Goal: Task Accomplishment & Management: Complete application form

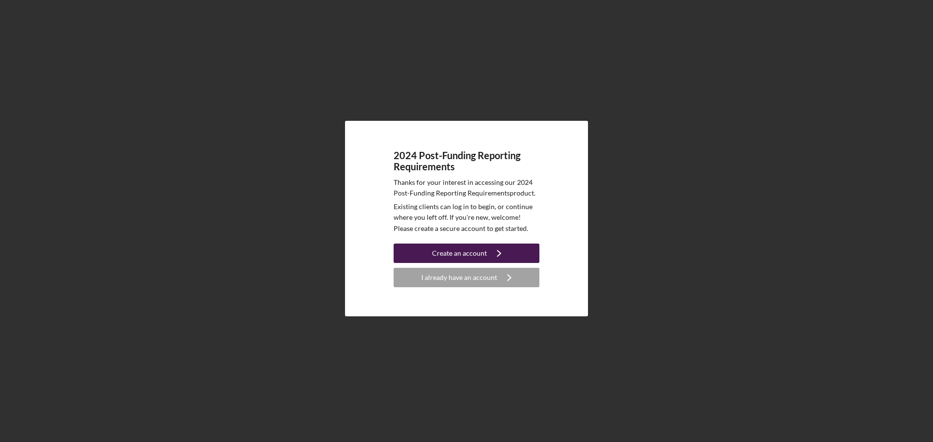
click at [453, 250] on div "Create an account" at bounding box center [459, 253] width 55 height 19
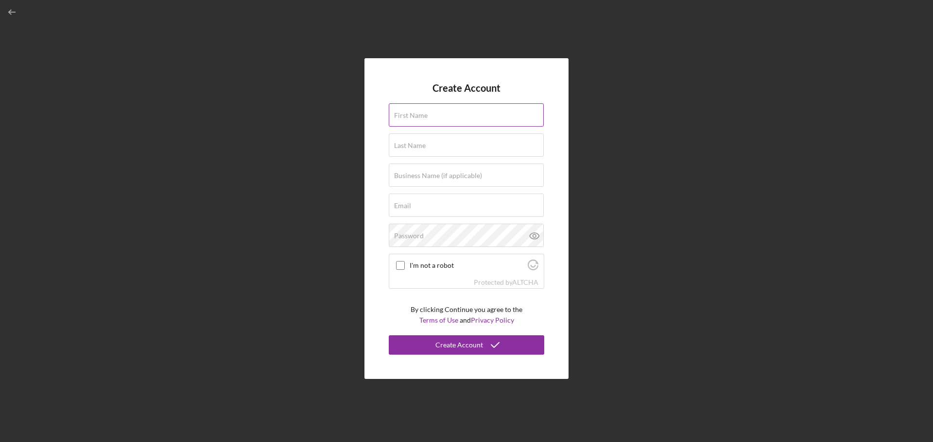
click at [457, 123] on input "First Name" at bounding box center [466, 114] width 155 height 23
type input "Daniel"
type input "Darves Bornoz"
type input "Milano"
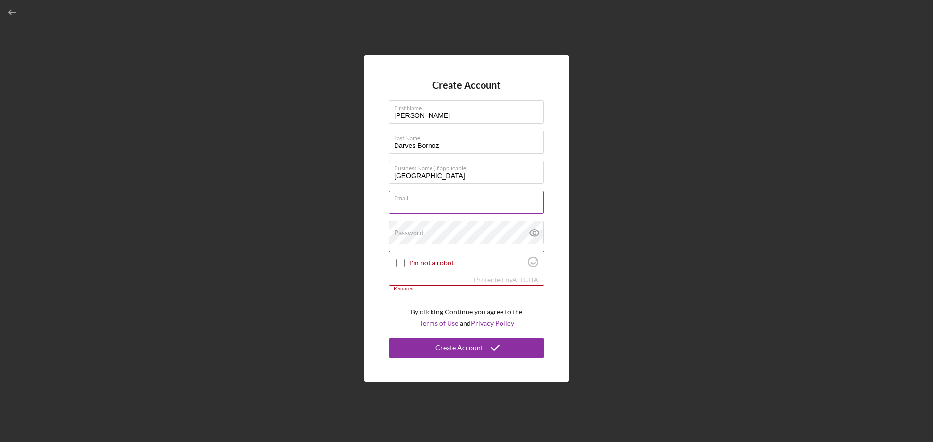
click at [465, 205] on input "Email" at bounding box center [466, 202] width 155 height 23
type input "[EMAIL_ADDRESS][DOMAIN_NAME]"
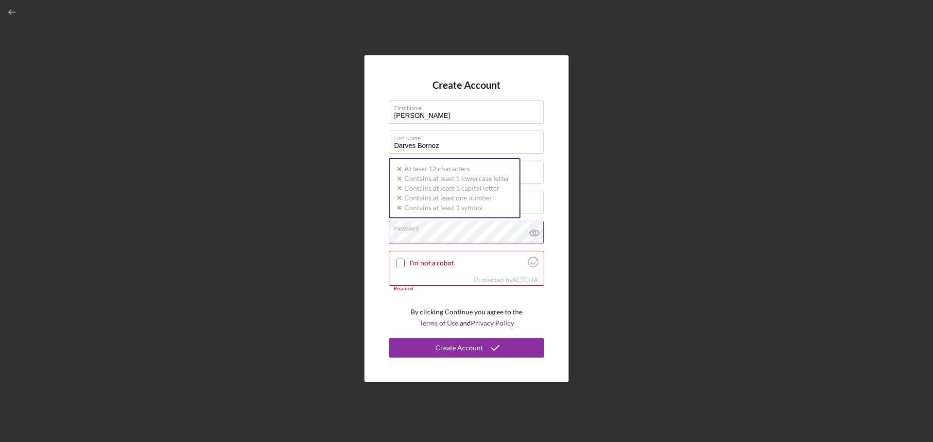
click at [482, 230] on div "Password Icon/icon-validation-no At least 12 characters Icon/icon-validation-no…" at bounding box center [466, 233] width 155 height 24
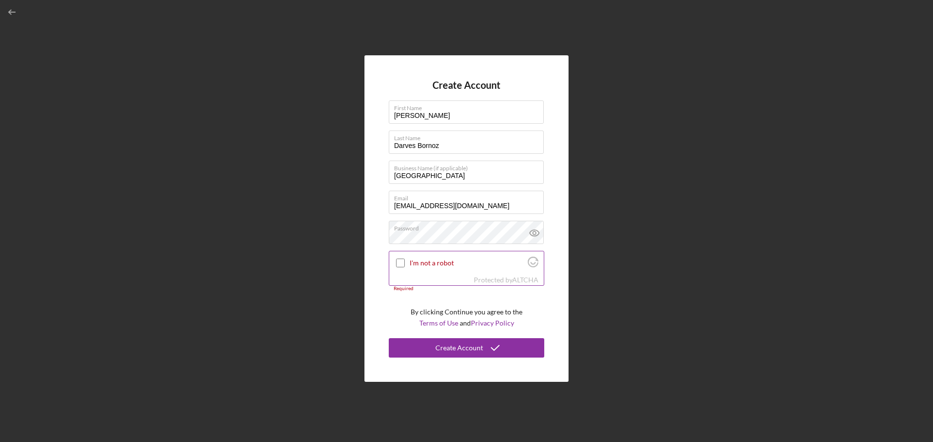
click at [399, 263] on input "I'm not a robot" at bounding box center [400, 263] width 9 height 9
checkbox input "true"
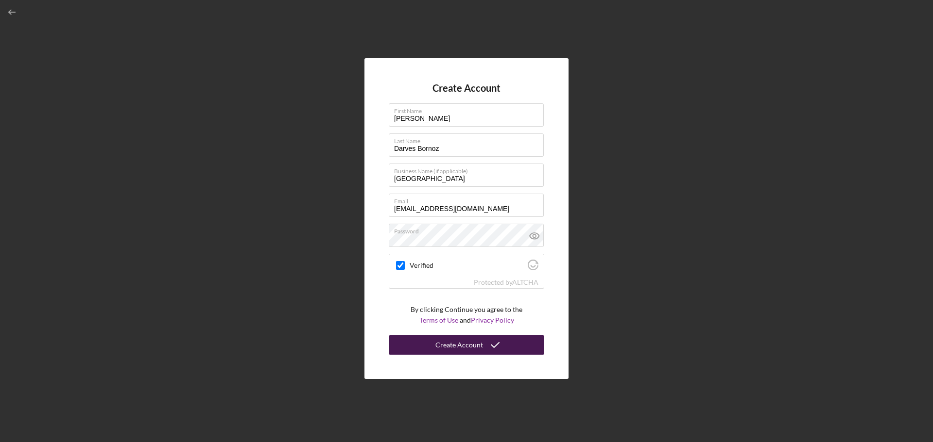
click at [459, 351] on div "Create Account" at bounding box center [459, 345] width 48 height 19
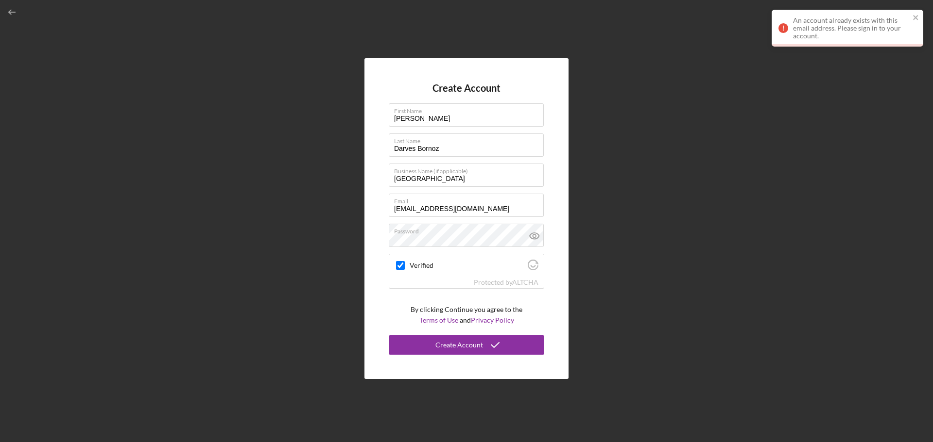
click at [851, 25] on div "An account already exists with this email address. Please sign in to your accou…" at bounding box center [851, 28] width 117 height 23
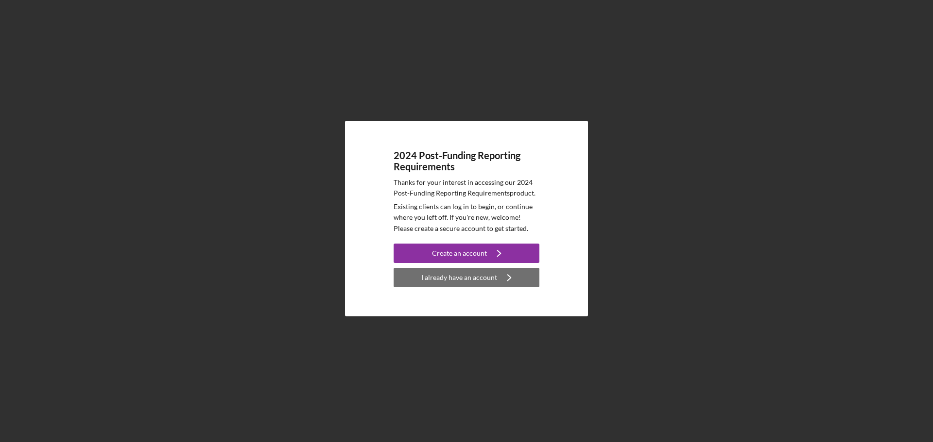
click at [467, 281] on div "I already have an account" at bounding box center [459, 277] width 76 height 19
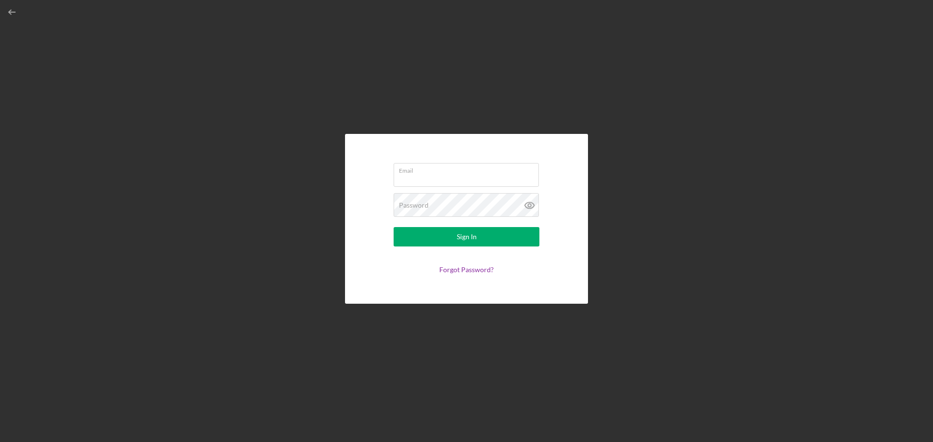
type input "[EMAIL_ADDRESS][DOMAIN_NAME]"
click at [530, 205] on icon at bounding box center [529, 205] width 24 height 24
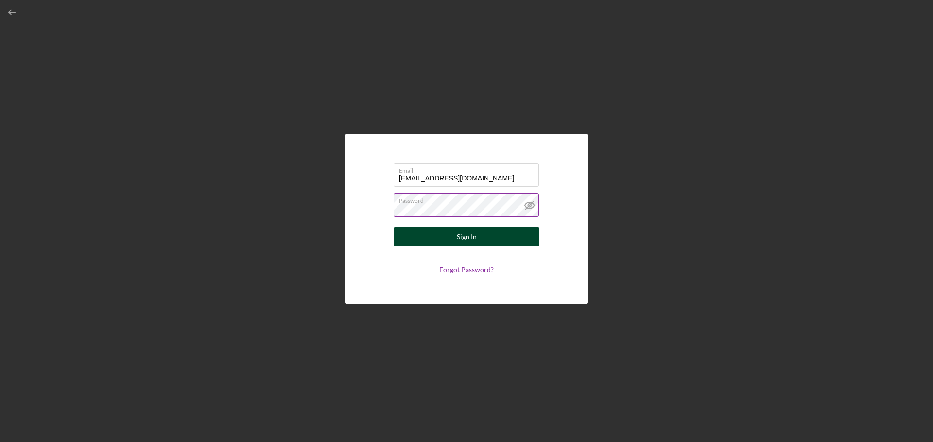
click at [466, 234] on div "Sign In" at bounding box center [467, 236] width 20 height 19
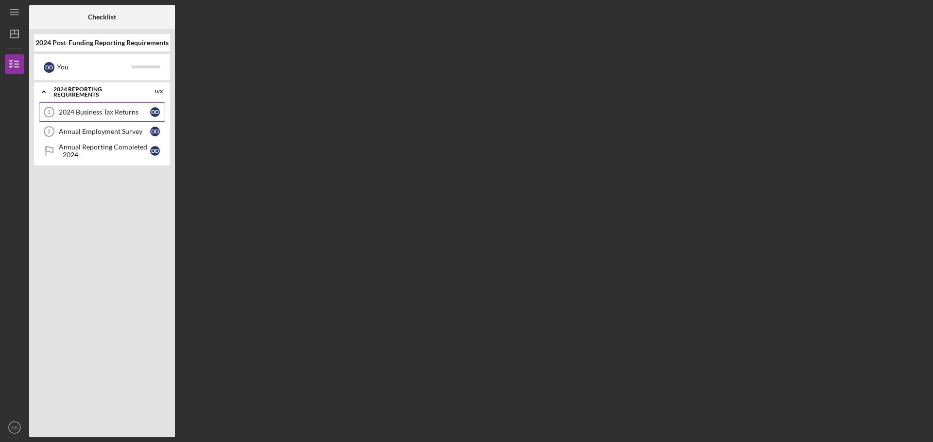
click at [88, 115] on div "2024 Business Tax Returns" at bounding box center [104, 112] width 91 height 8
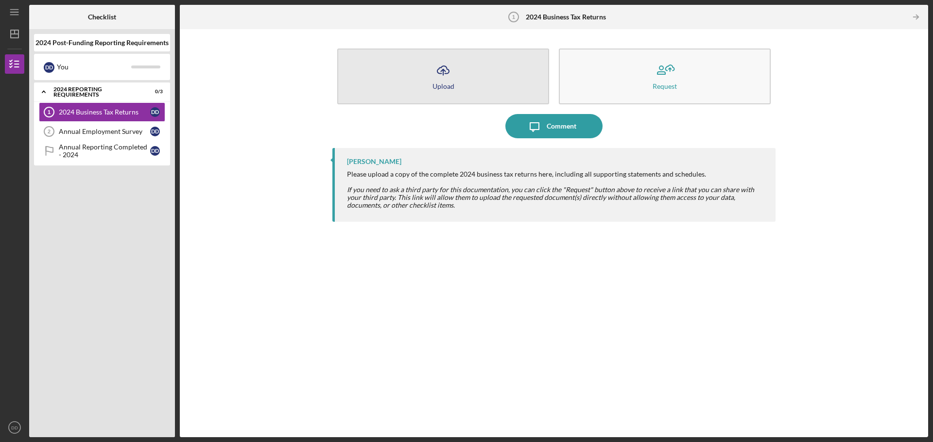
click at [441, 71] on icon "Icon/Upload" at bounding box center [443, 70] width 24 height 24
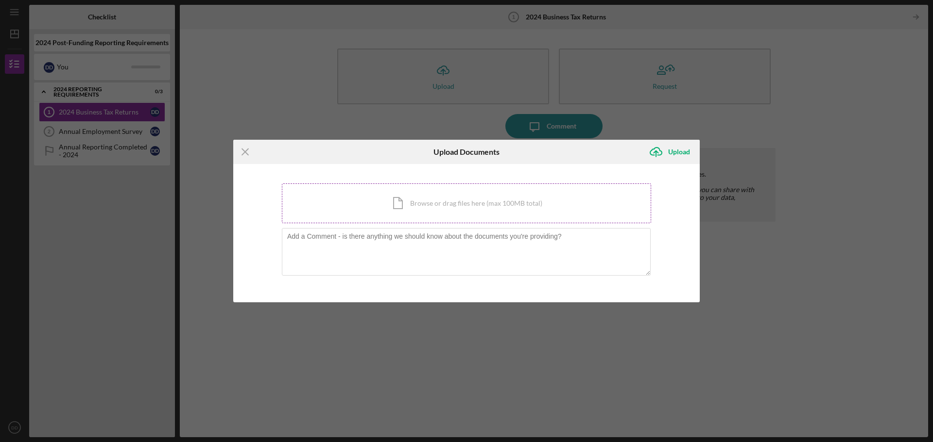
click at [429, 203] on div "Icon/Document Browse or drag files here (max 100MB total) Tap to choose files o…" at bounding box center [466, 204] width 369 height 40
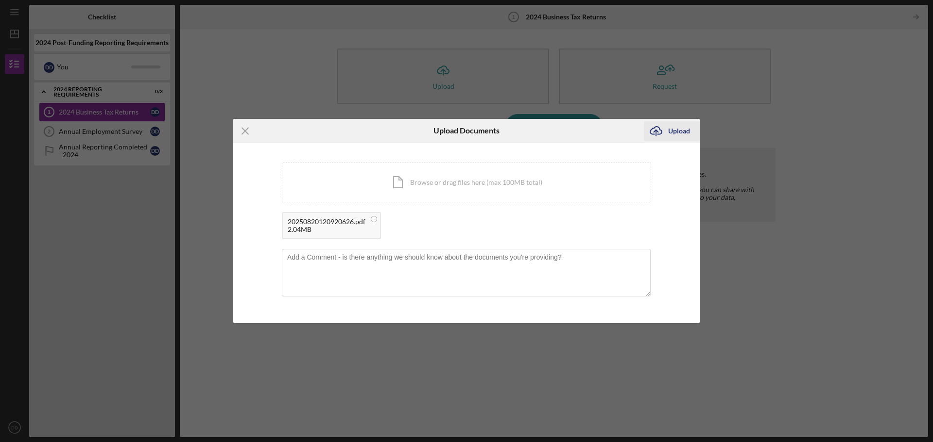
click at [669, 133] on div "Upload" at bounding box center [679, 130] width 22 height 19
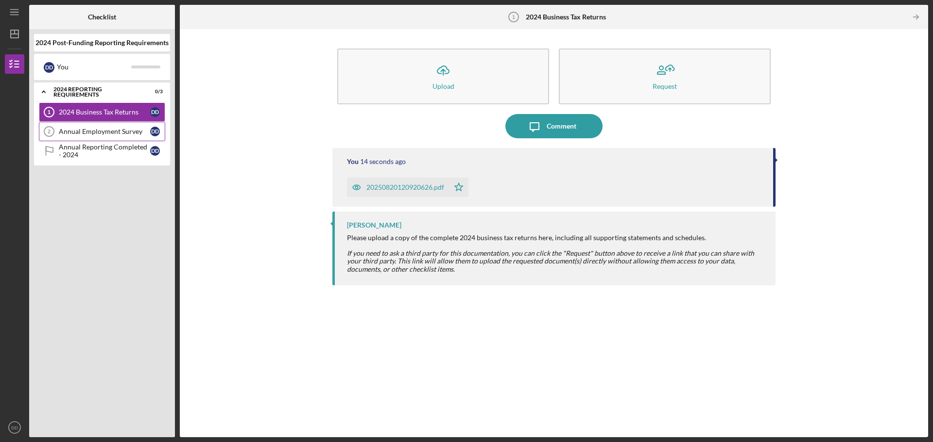
click at [106, 131] on div "Annual Employment Survey" at bounding box center [104, 132] width 91 height 8
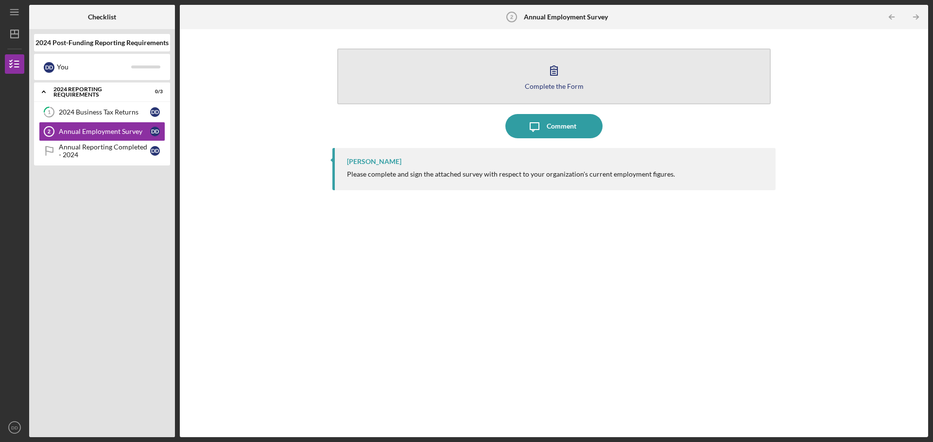
click at [535, 70] on button "Complete the Form Form" at bounding box center [553, 77] width 433 height 56
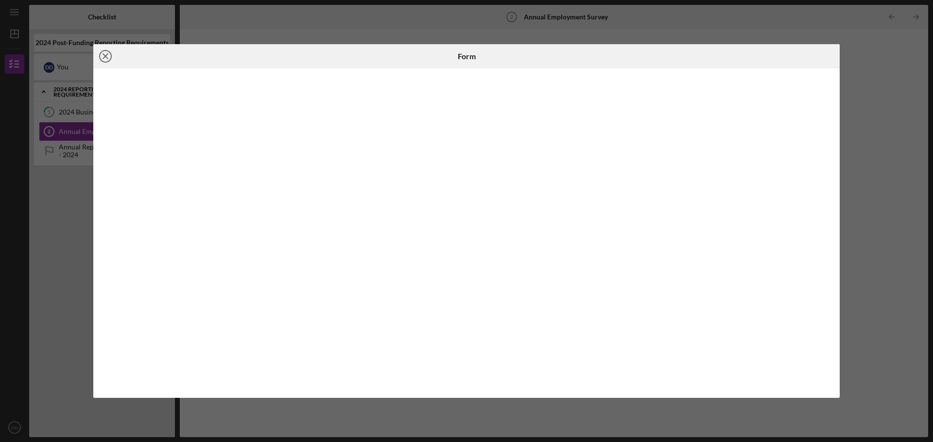
click at [107, 58] on line at bounding box center [105, 56] width 5 height 5
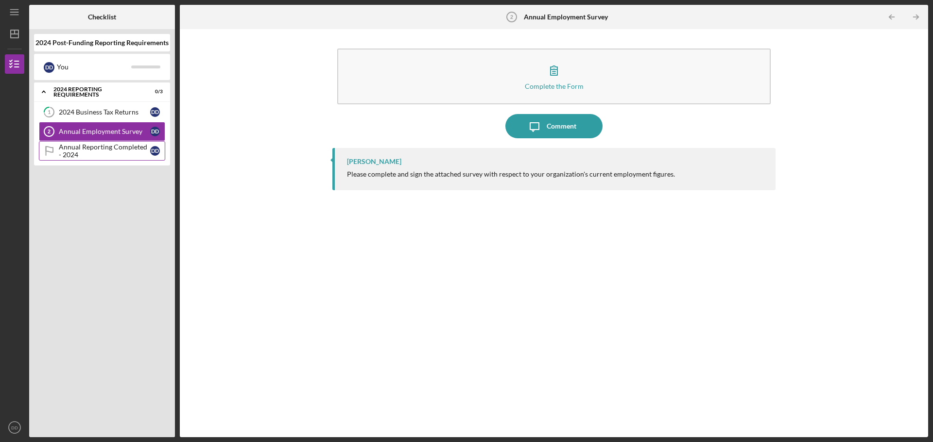
click at [98, 149] on div "Annual Reporting Completed - 2024" at bounding box center [104, 151] width 91 height 16
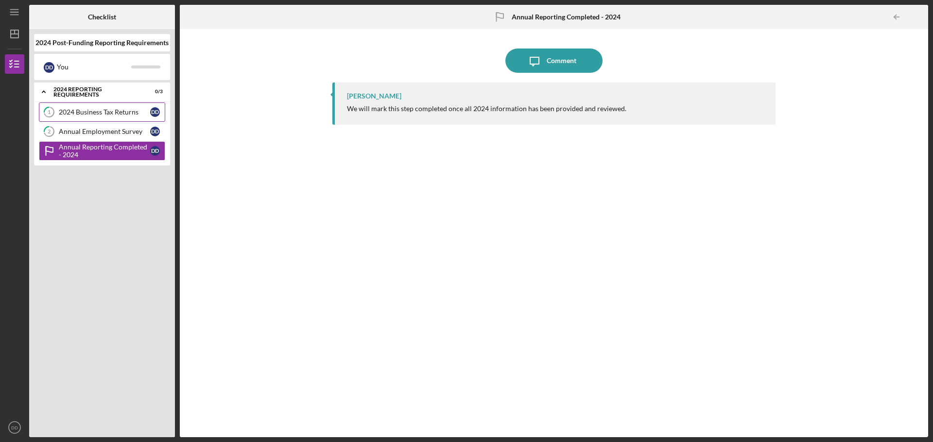
click at [123, 111] on div "2024 Business Tax Returns" at bounding box center [104, 112] width 91 height 8
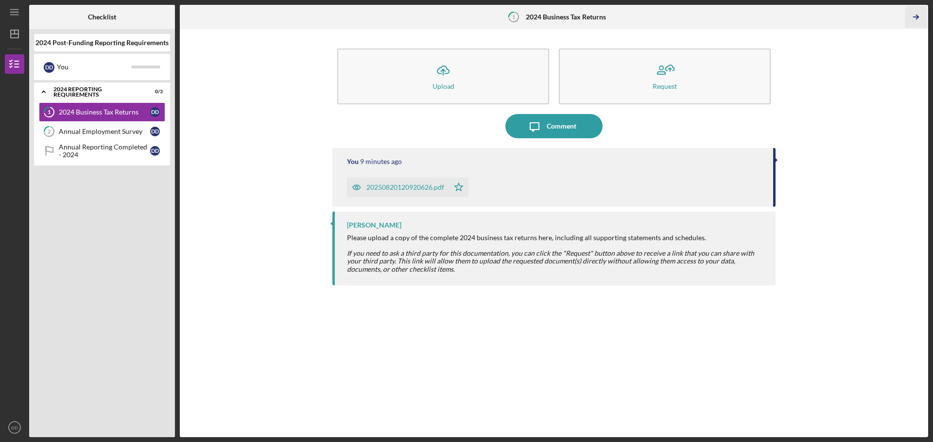
click at [919, 17] on icon "Icon/Table Pagination Arrow" at bounding box center [915, 17] width 22 height 22
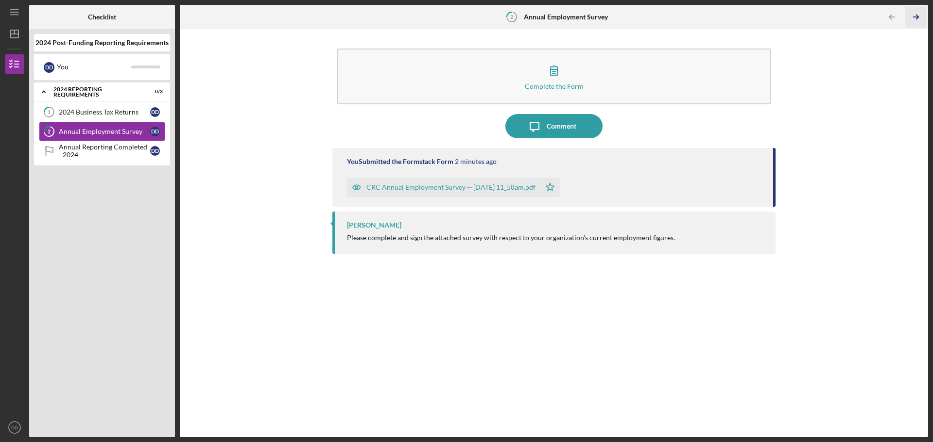
click at [915, 19] on icon "Icon/Table Pagination Arrow" at bounding box center [915, 17] width 22 height 22
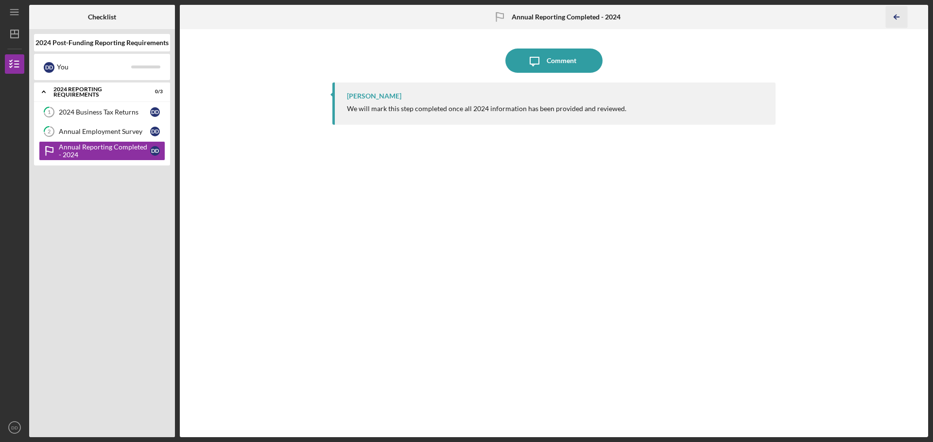
click at [893, 18] on icon "Icon/Table Pagination Arrow" at bounding box center [896, 17] width 22 height 22
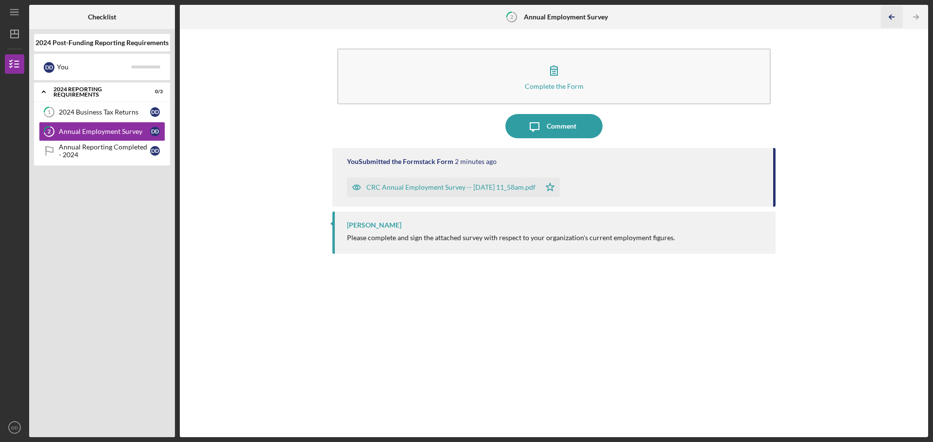
click at [882, 25] on icon "Icon/Table Pagination Arrow" at bounding box center [891, 17] width 22 height 22
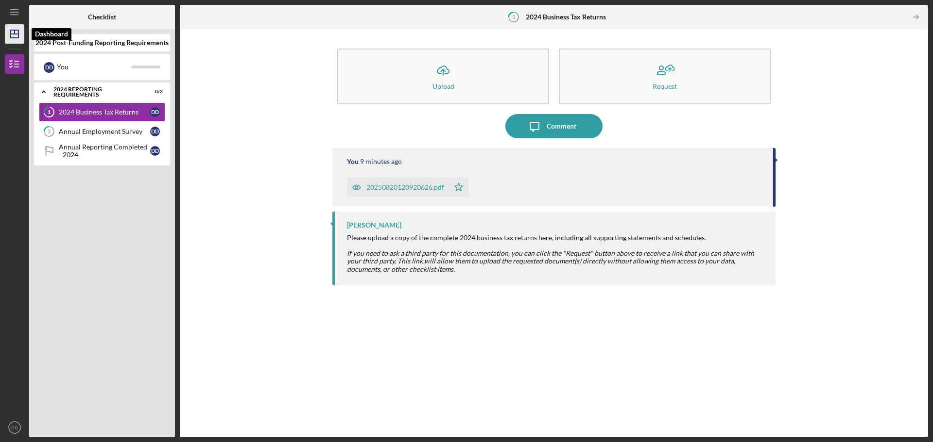
click at [9, 38] on icon "Icon/Dashboard" at bounding box center [14, 34] width 24 height 24
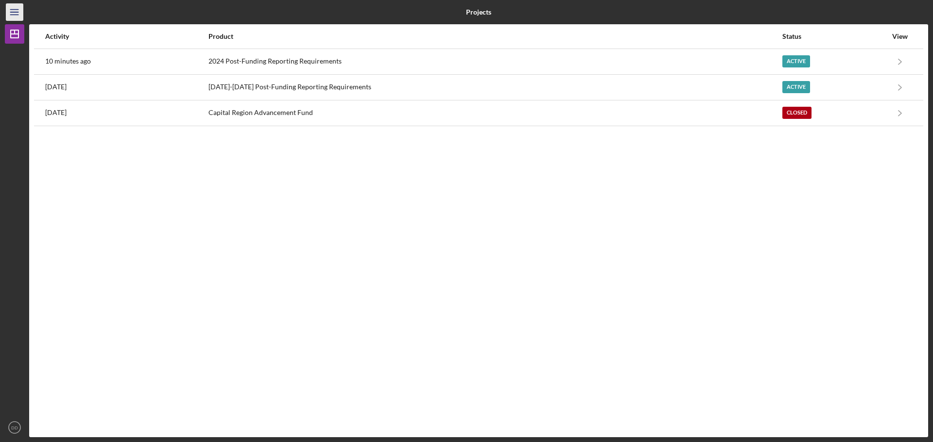
click at [18, 12] on icon "Icon/Menu" at bounding box center [15, 12] width 22 height 22
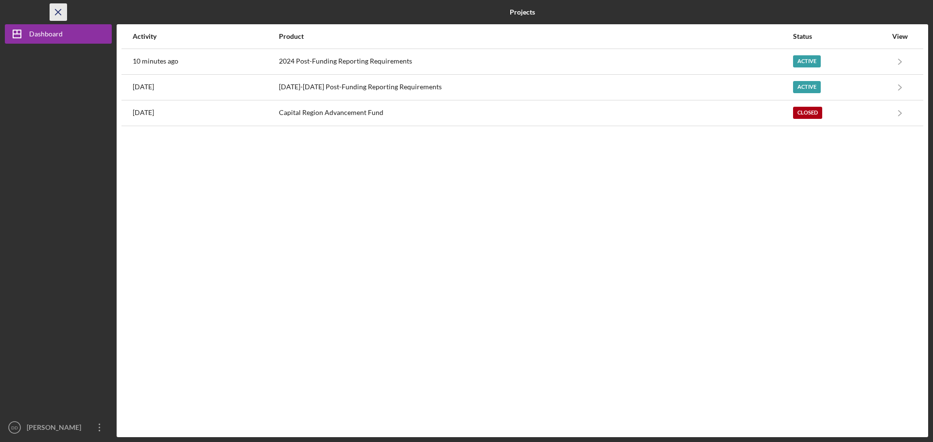
click at [58, 11] on icon "Icon/Menu Close" at bounding box center [59, 12] width 22 height 22
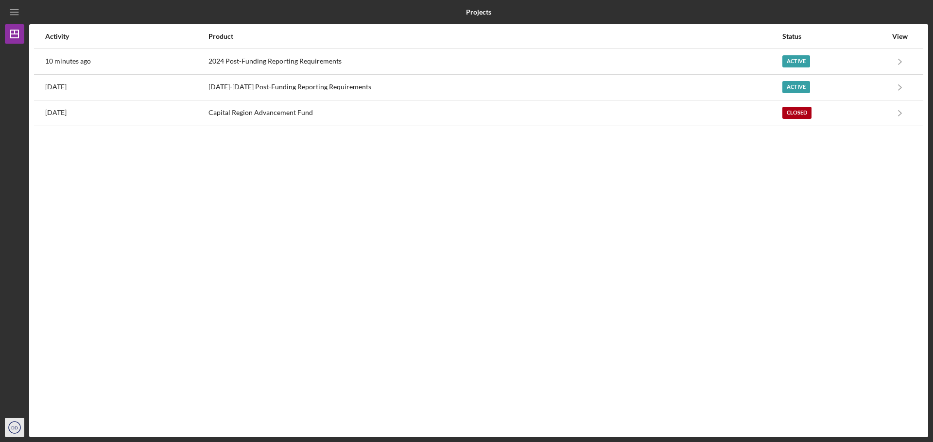
click at [11, 430] on icon "DD" at bounding box center [14, 428] width 19 height 24
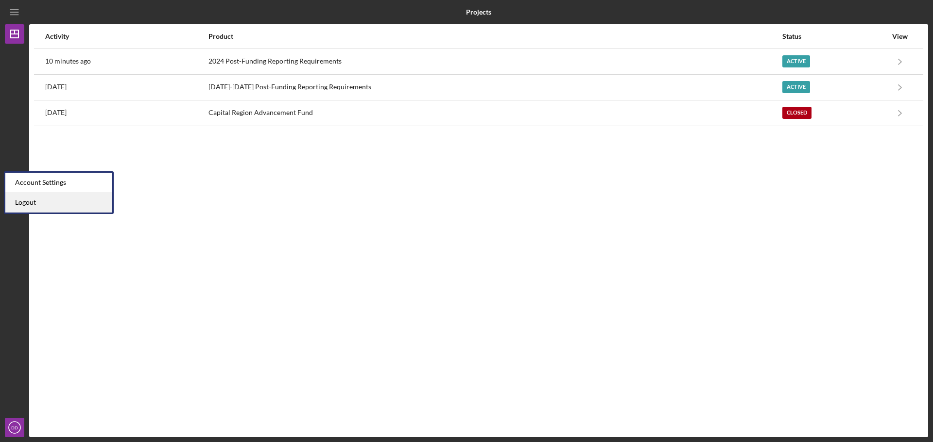
click at [26, 203] on link "Logout" at bounding box center [58, 203] width 107 height 20
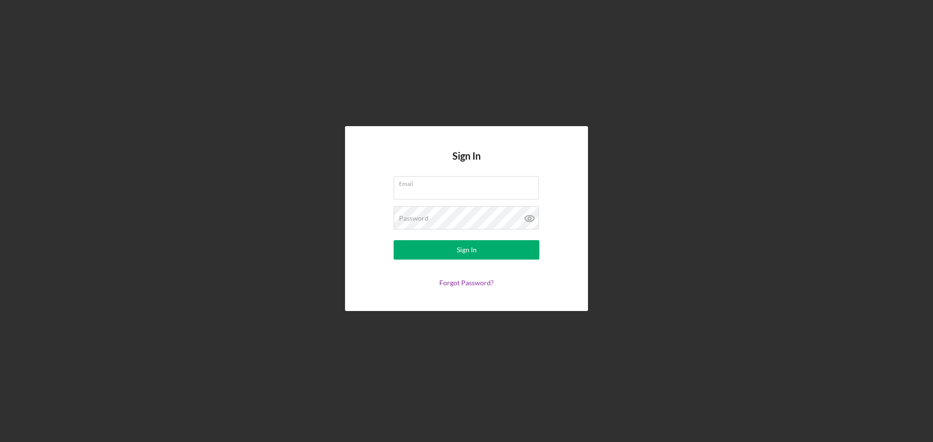
type input "[EMAIL_ADDRESS][DOMAIN_NAME]"
